Goal: Book appointment/travel/reservation

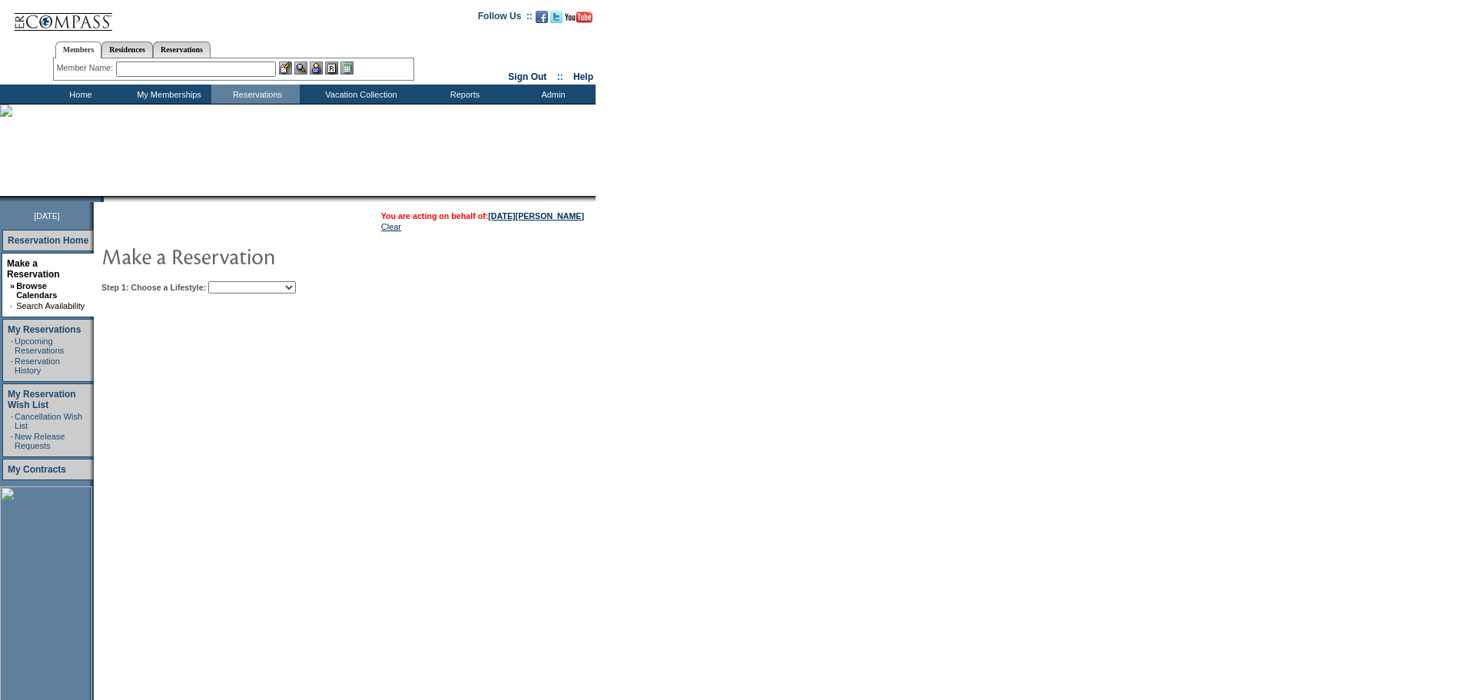
click at [296, 285] on select "Beach Leisure Metropolitan Mountain OIAL for Adventure OIAL for Couples OIAL fo…" at bounding box center [252, 287] width 88 height 12
click at [234, 283] on select "Beach Leisure Metropolitan Mountain OIAL for Adventure OIAL for Couples OIAL fo…" at bounding box center [252, 287] width 88 height 12
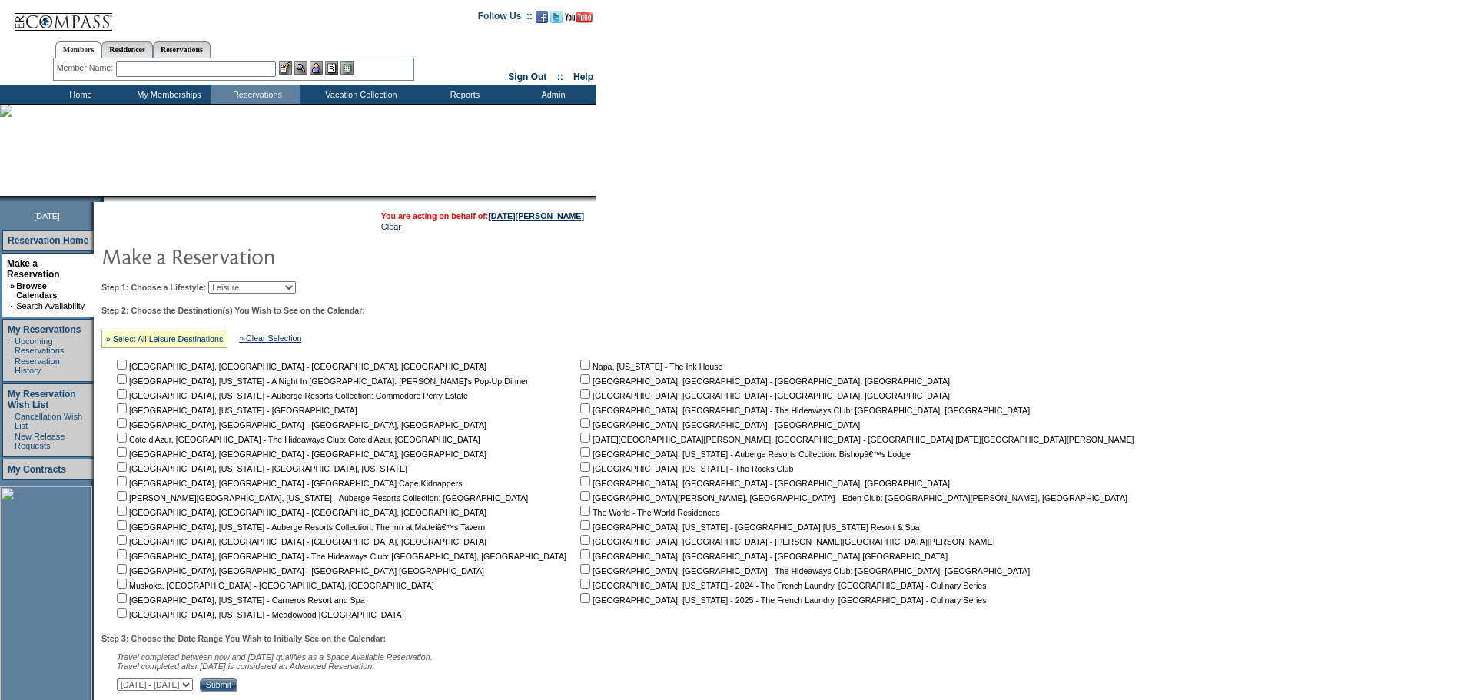
click at [296, 287] on select "Beach Leisure Metropolitan Mountain OIAL for Adventure OIAL for Couples OIAL fo…" at bounding box center [252, 287] width 88 height 12
select select "Metropolitan"
click at [234, 283] on select "Beach Leisure Metropolitan Mountain OIAL for Adventure OIAL for Couples OIAL fo…" at bounding box center [252, 287] width 88 height 12
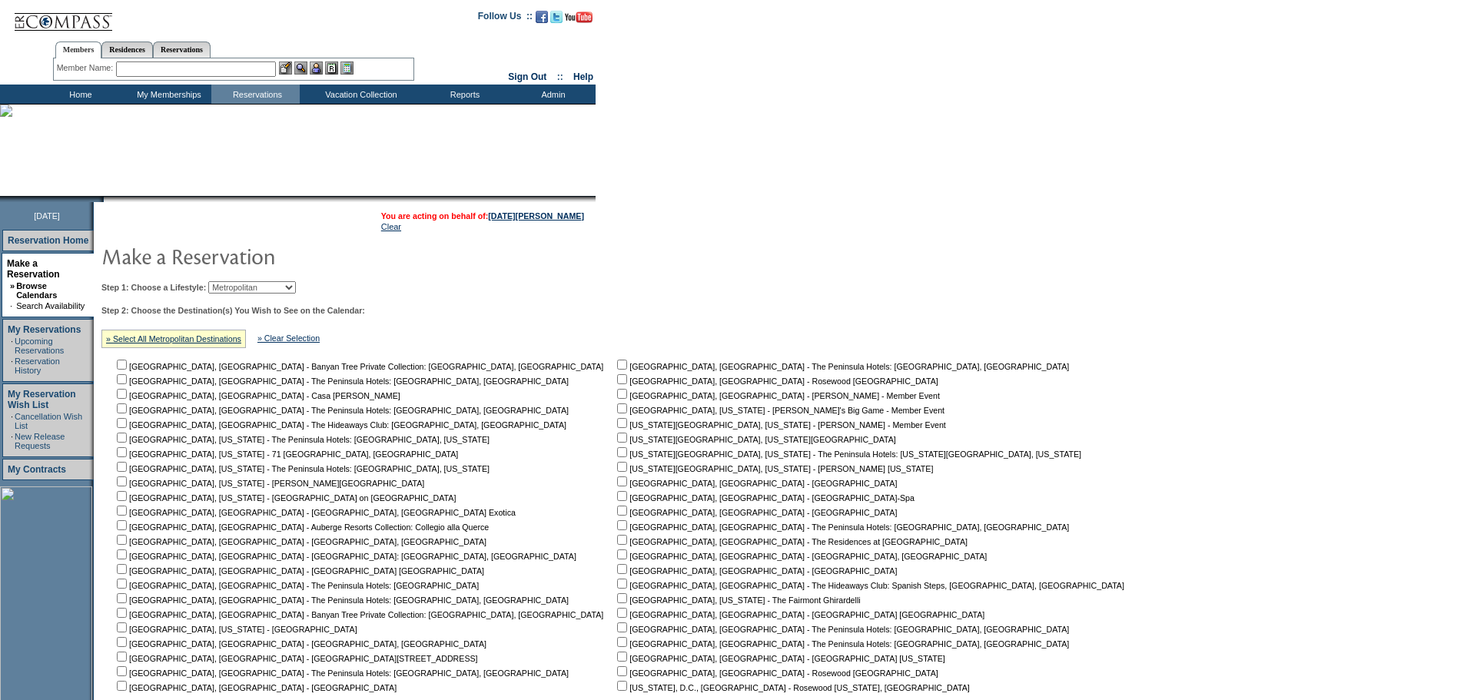
click at [127, 632] on input "checkbox" at bounding box center [122, 627] width 10 height 10
checkbox input "true"
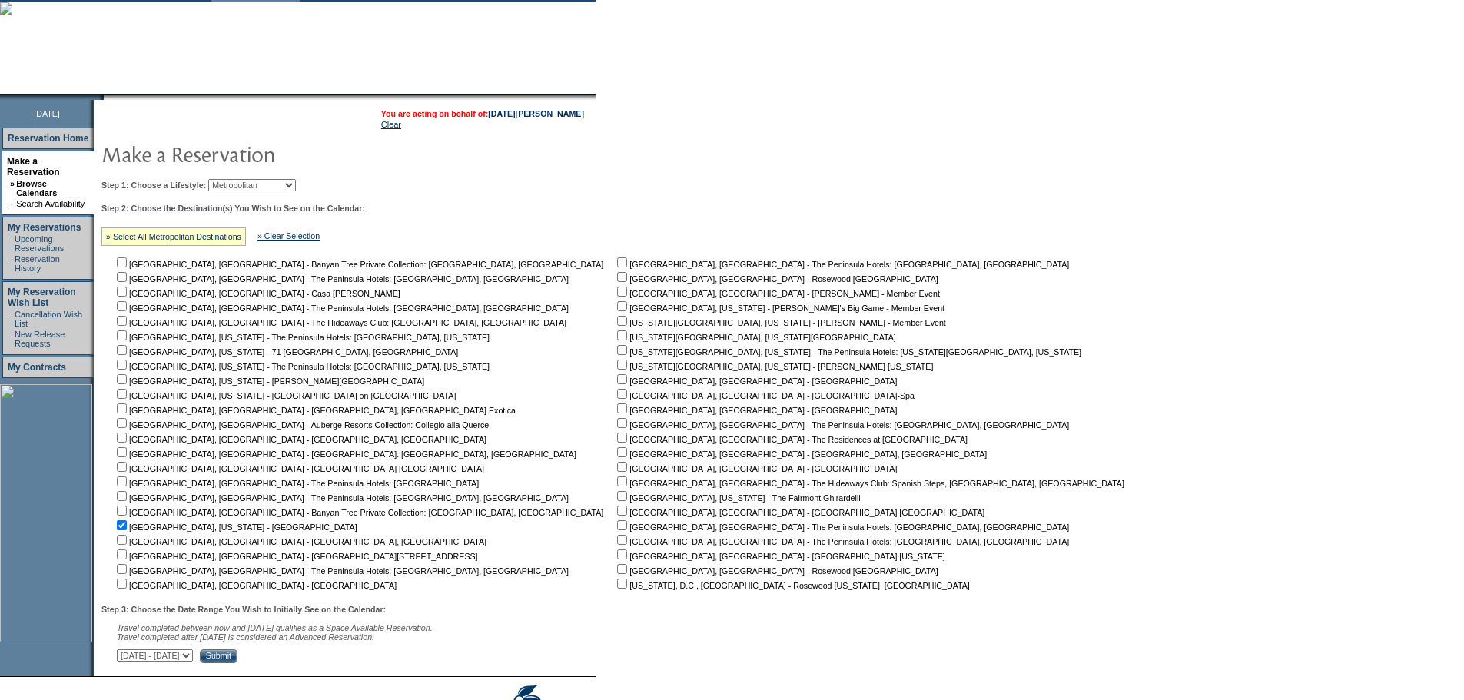
scroll to position [188, 0]
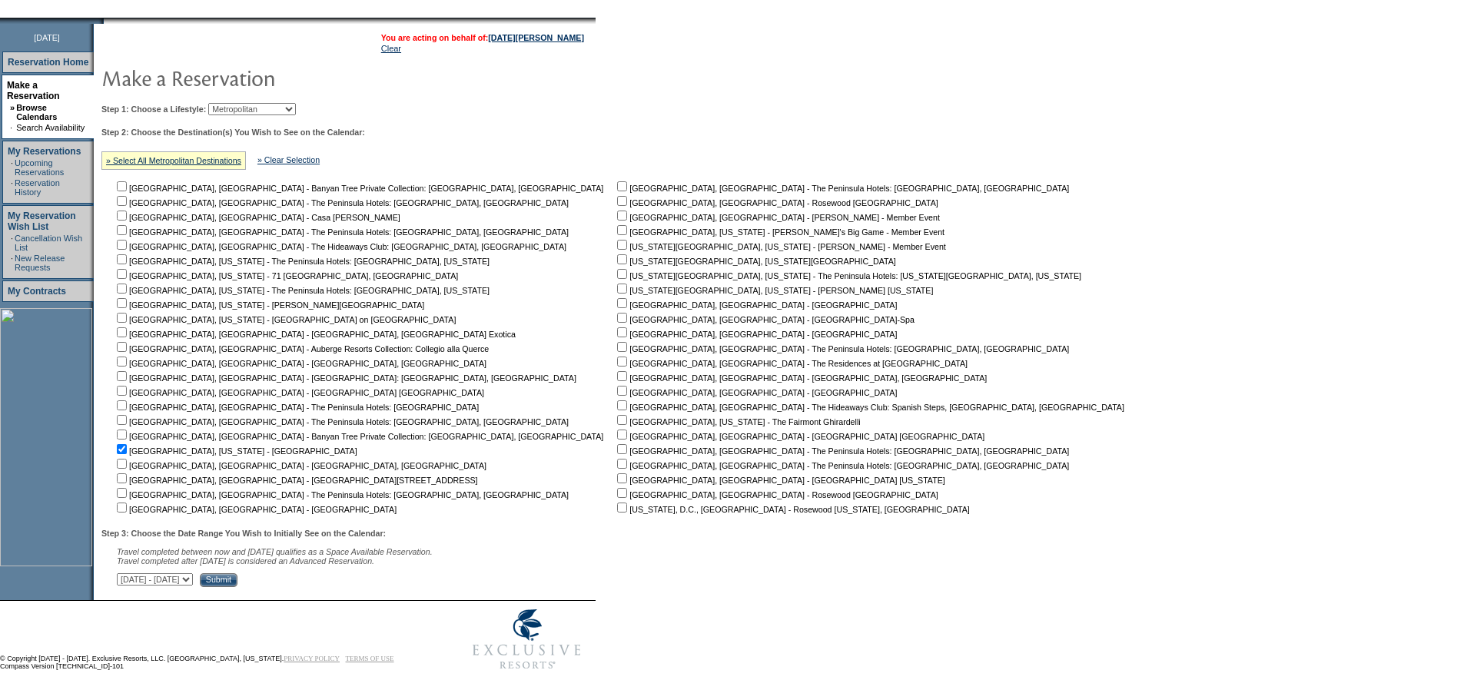
click at [193, 580] on select "[DATE] - [DATE] [DATE] - [DATE] [DATE] - [DATE] [DATE] - [DATE] [DATE] - [DATE]…" at bounding box center [155, 579] width 76 height 12
select select "[DATE]|[DATE]"
click at [125, 573] on select "[DATE] - [DATE] [DATE] - [DATE] [DATE] - [DATE] [DATE] - [DATE] [DATE] - [DATE]…" at bounding box center [155, 579] width 76 height 12
click at [237, 578] on input "Submit" at bounding box center [219, 580] width 38 height 14
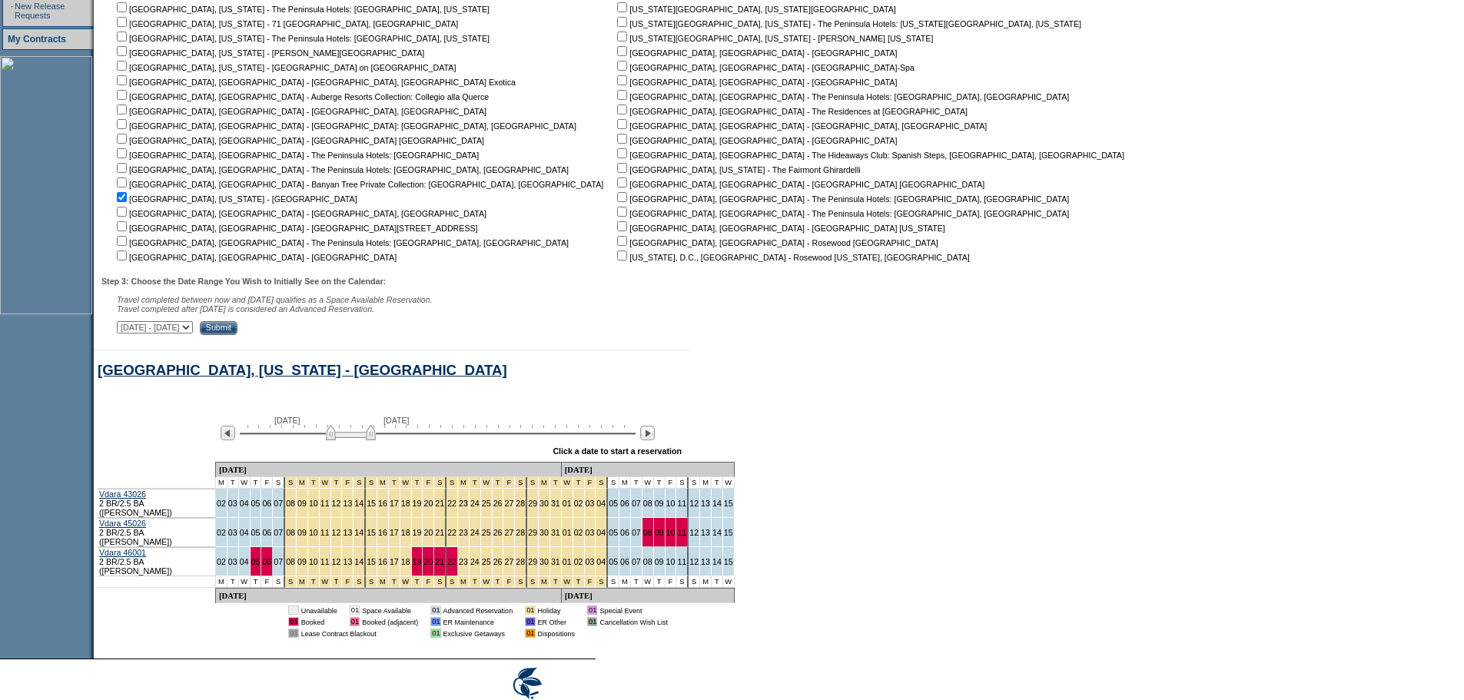
scroll to position [494, 0]
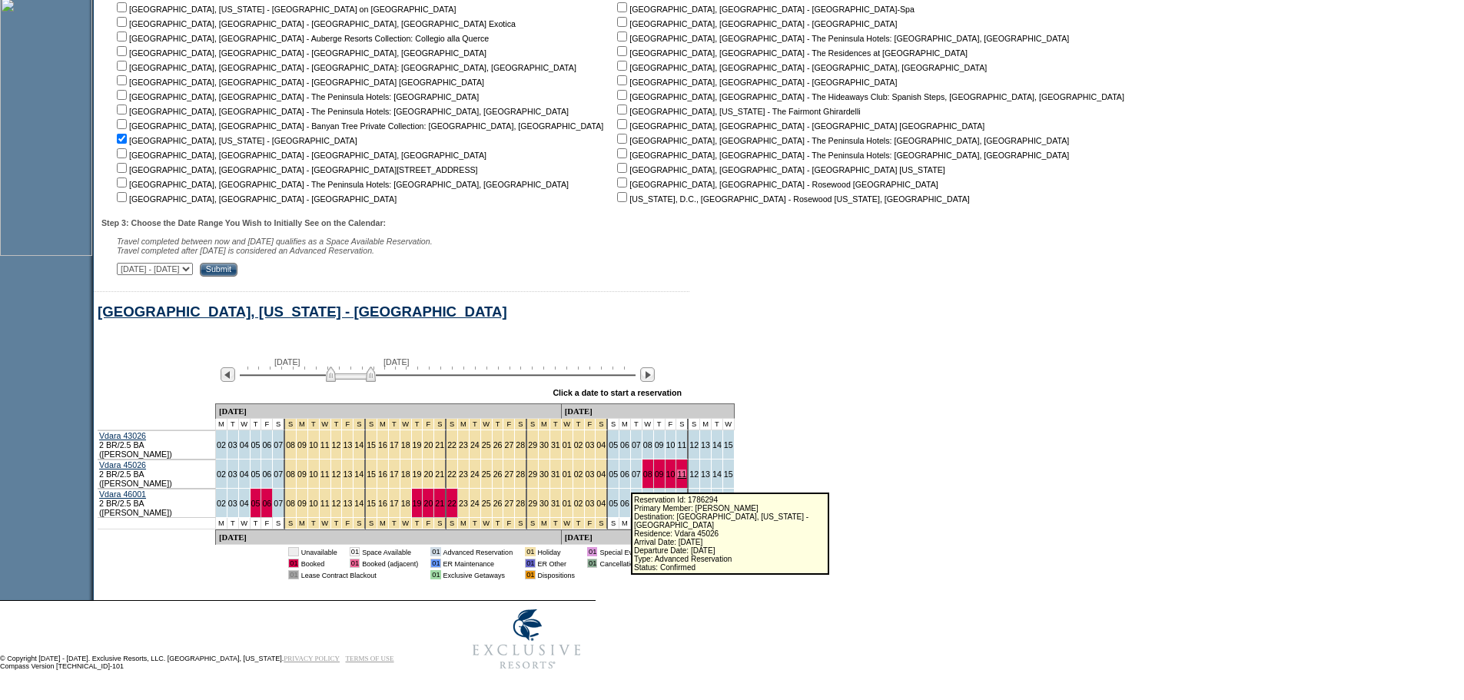
click at [677, 476] on link "11" at bounding box center [681, 473] width 9 height 9
